Goal: Task Accomplishment & Management: Use online tool/utility

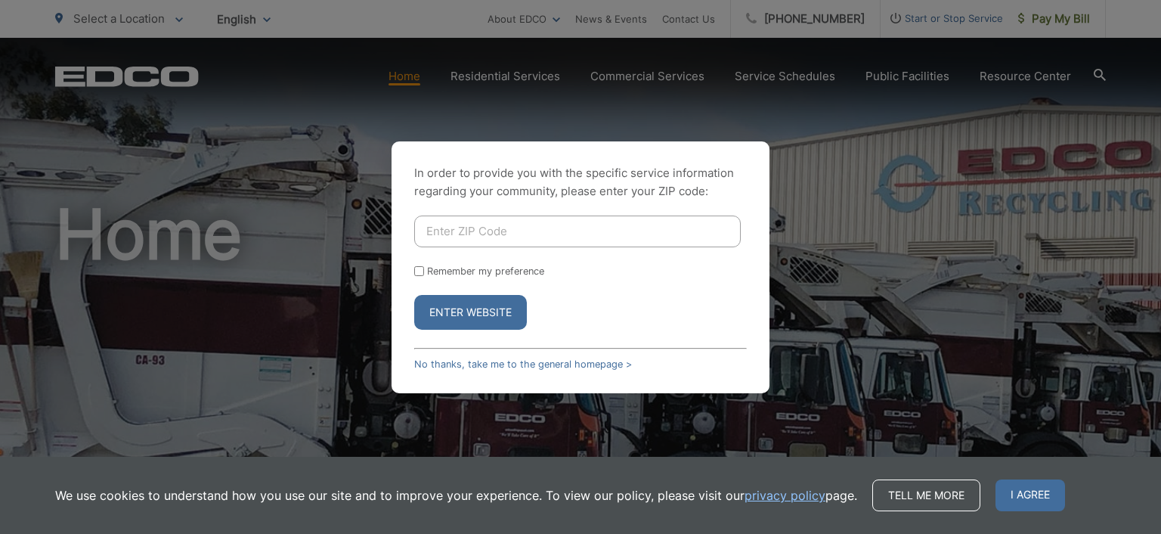
click at [458, 234] on input "Enter ZIP Code" at bounding box center [577, 231] width 326 height 32
type input "92028"
click at [478, 311] on button "Enter Website" at bounding box center [470, 312] width 113 height 35
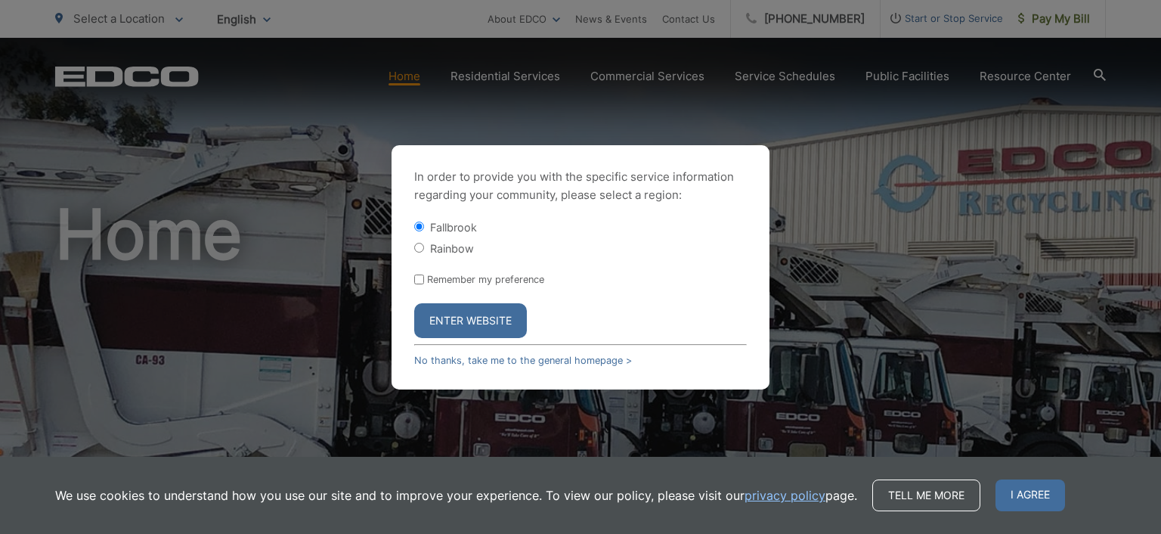
click at [453, 316] on button "Enter Website" at bounding box center [470, 320] width 113 height 35
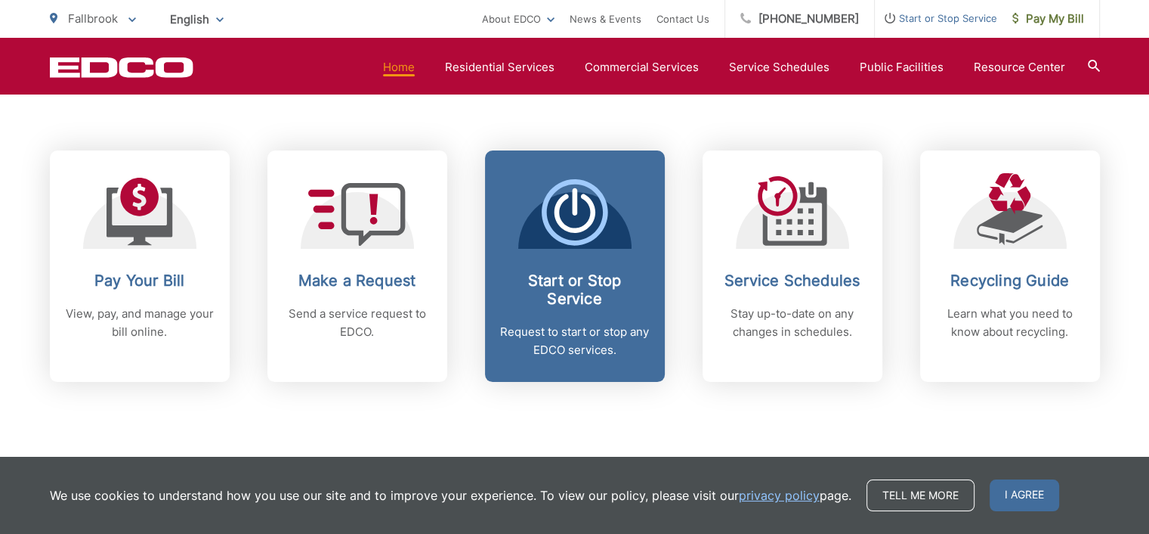
scroll to position [605, 0]
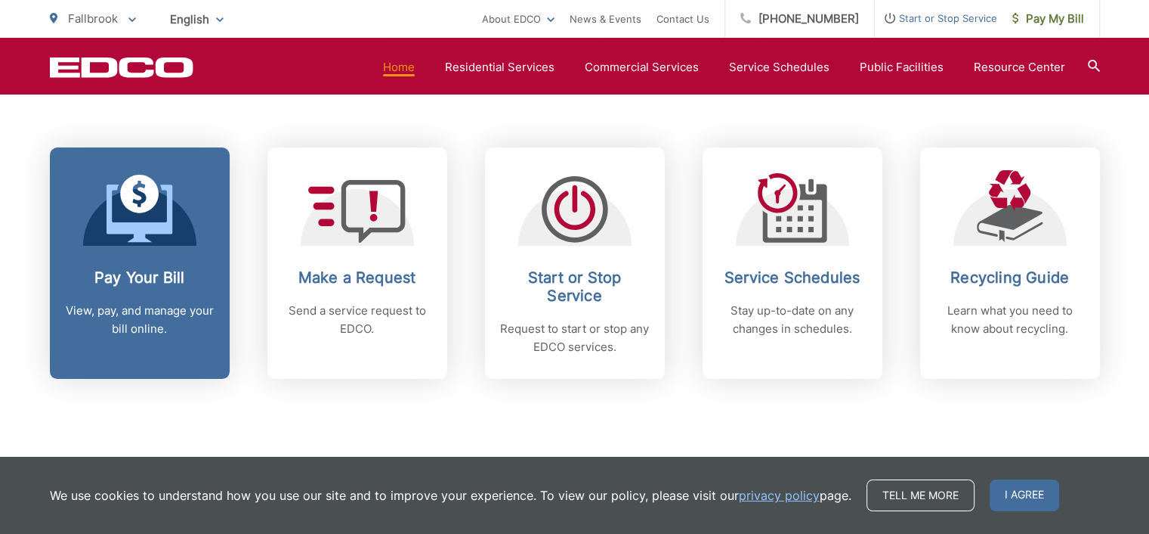
click at [163, 235] on icon at bounding box center [140, 209] width 67 height 68
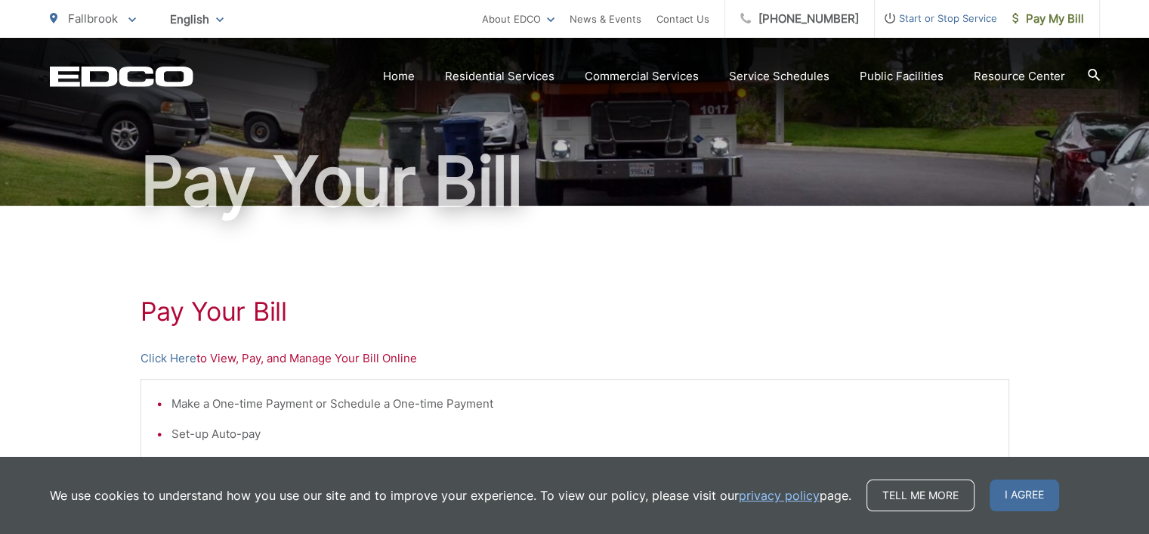
scroll to position [227, 0]
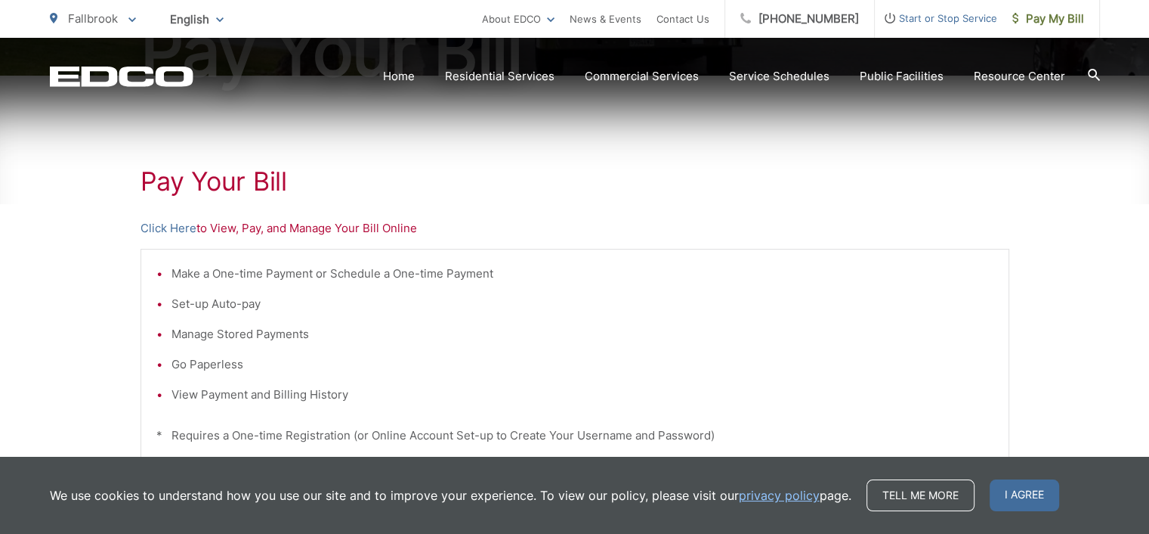
click at [342, 234] on p "Click Here to View, Pay, and Manage Your Bill Online" at bounding box center [575, 228] width 869 height 18
click at [181, 231] on link "Click Here" at bounding box center [169, 228] width 56 height 18
click at [166, 228] on link "Click Here" at bounding box center [169, 228] width 56 height 18
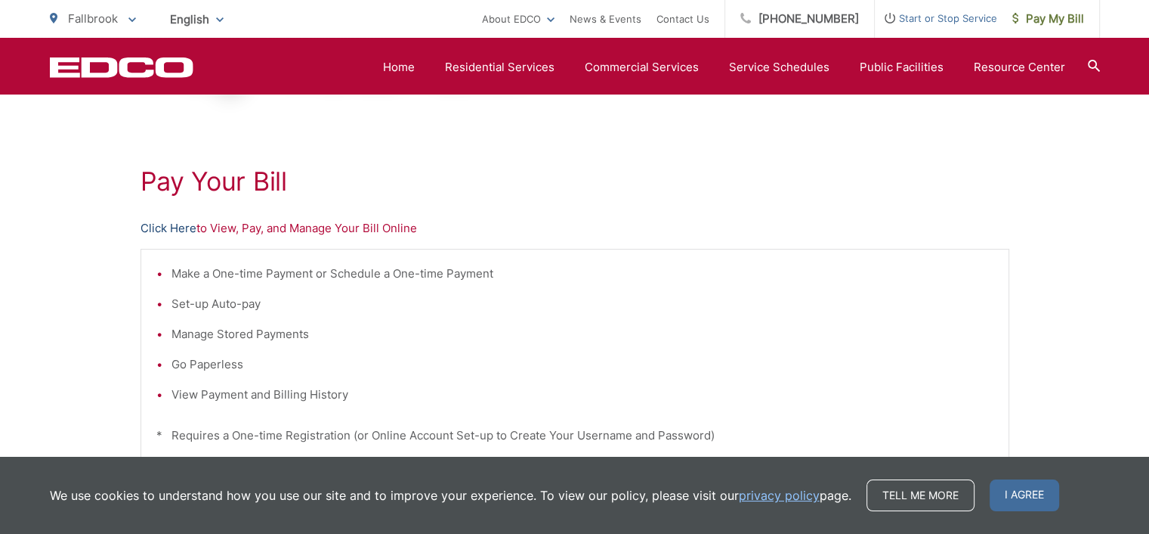
click at [166, 227] on link "Click Here" at bounding box center [169, 228] width 56 height 18
